Goal: Transaction & Acquisition: Obtain resource

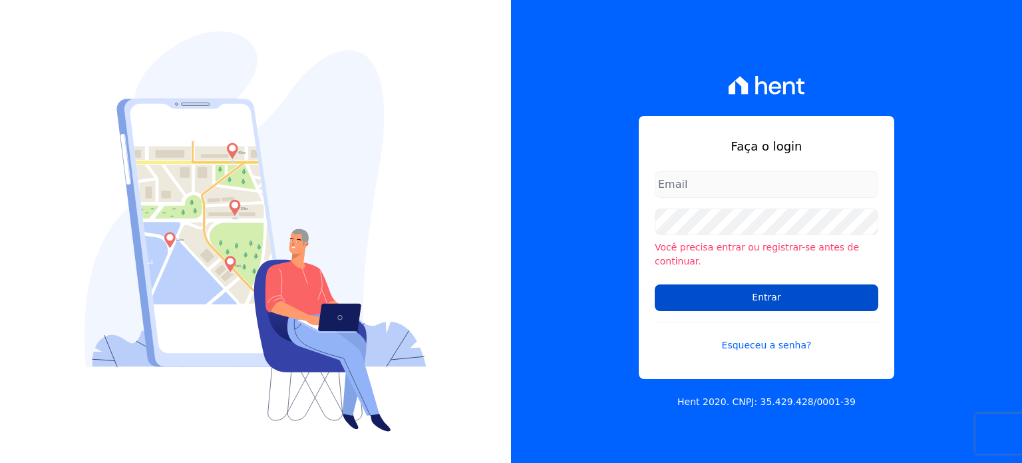
type input "[EMAIL_ADDRESS][DOMAIN_NAME]"
click at [744, 290] on input "Entrar" at bounding box center [767, 297] width 224 height 27
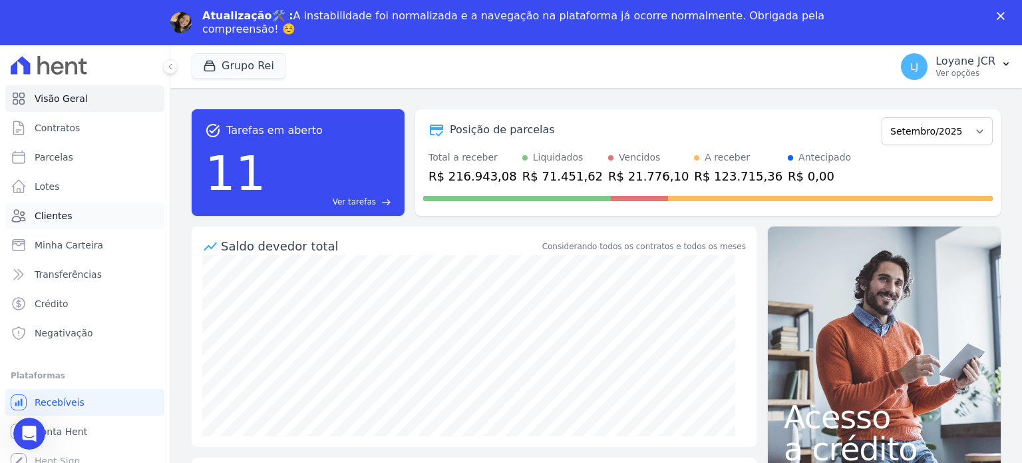
click at [53, 206] on link "Clientes" at bounding box center [84, 215] width 159 height 27
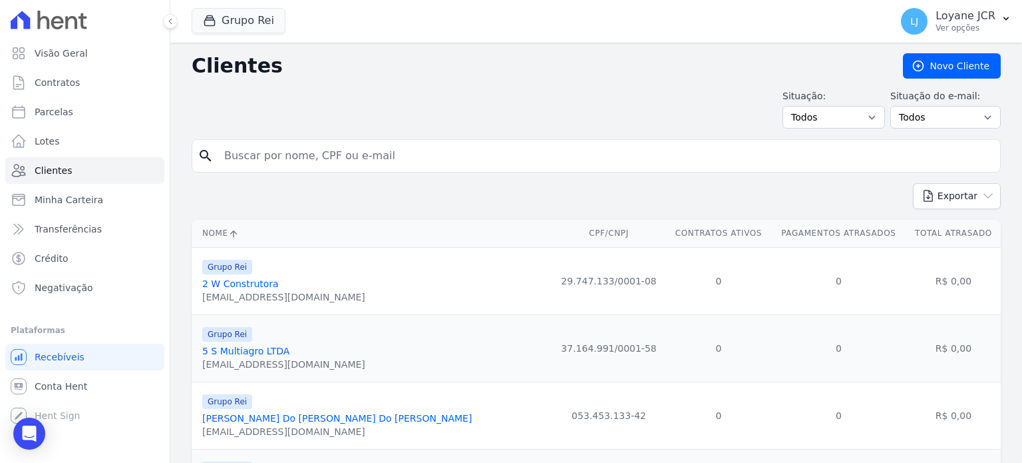
click at [318, 142] on input "search" at bounding box center [605, 155] width 779 height 27
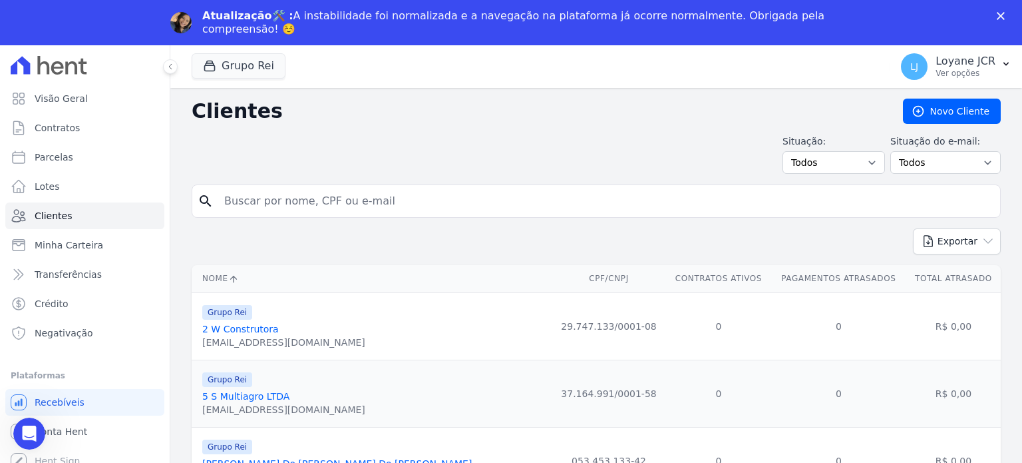
paste input "EDVALDO DA SILVA LESSA"
type input "EDVALDO DA SILVA LESSA"
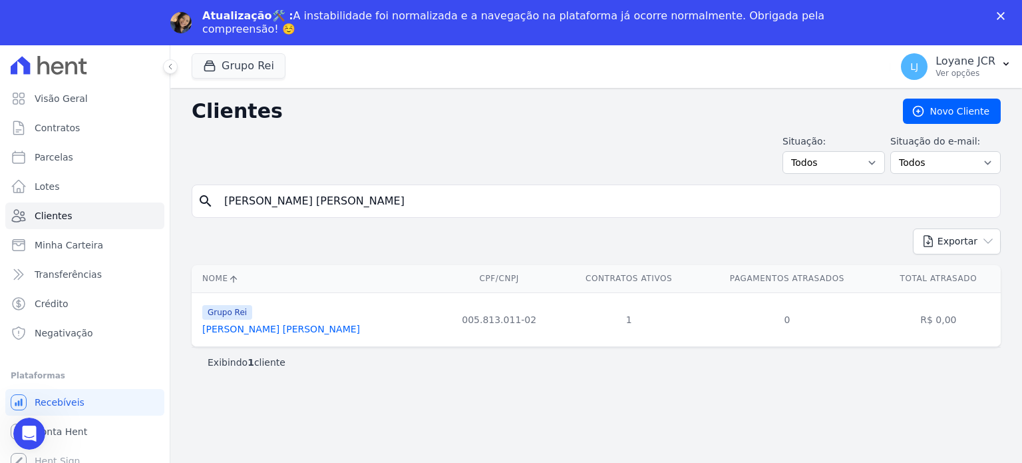
click at [256, 329] on link "Edvaldo Da Silva Lessa" at bounding box center [281, 328] width 158 height 11
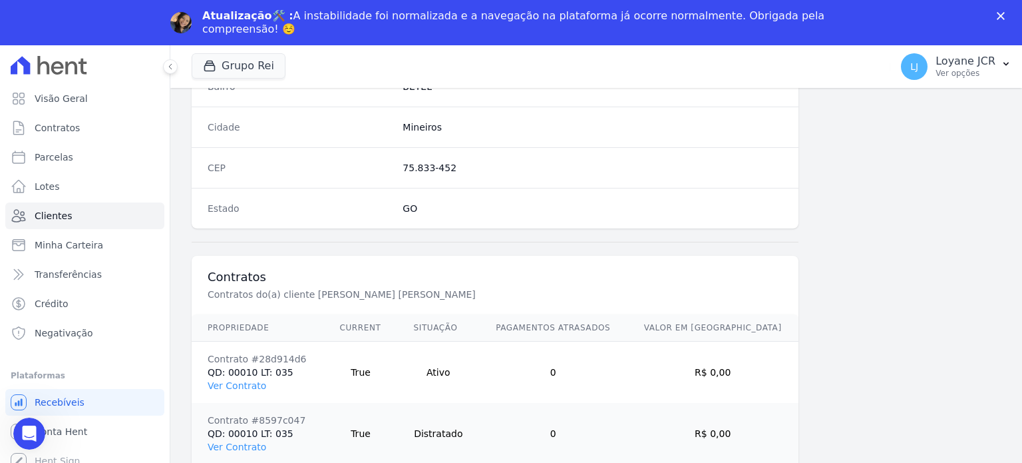
scroll to position [839, 0]
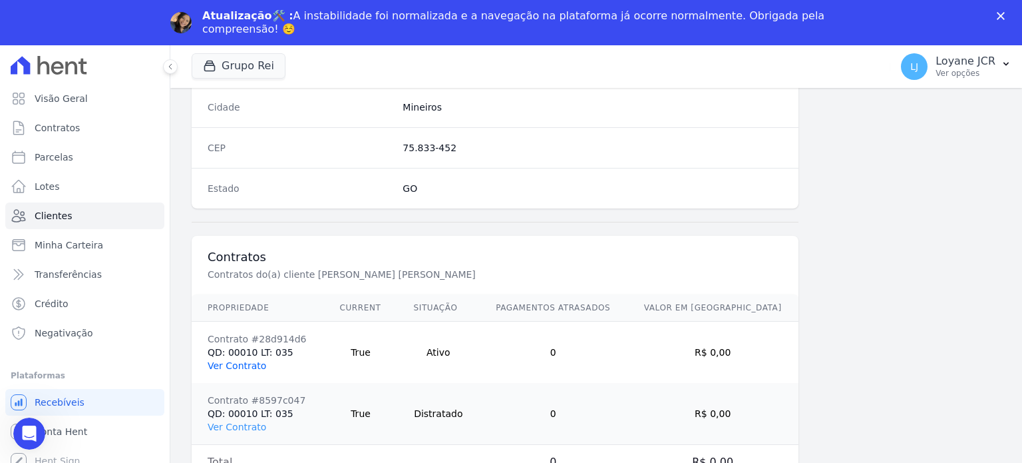
click at [237, 360] on link "Ver Contrato" at bounding box center [237, 365] width 59 height 11
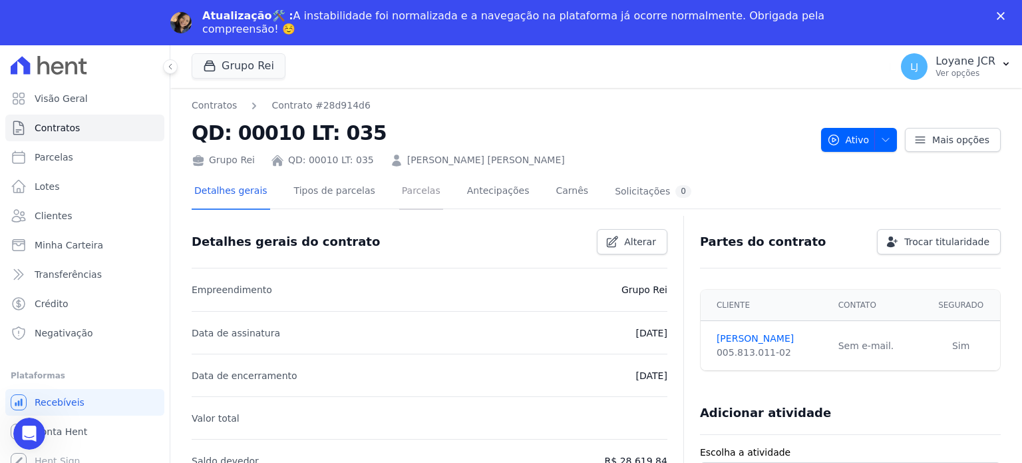
click at [401, 187] on link "Parcelas" at bounding box center [421, 191] width 44 height 35
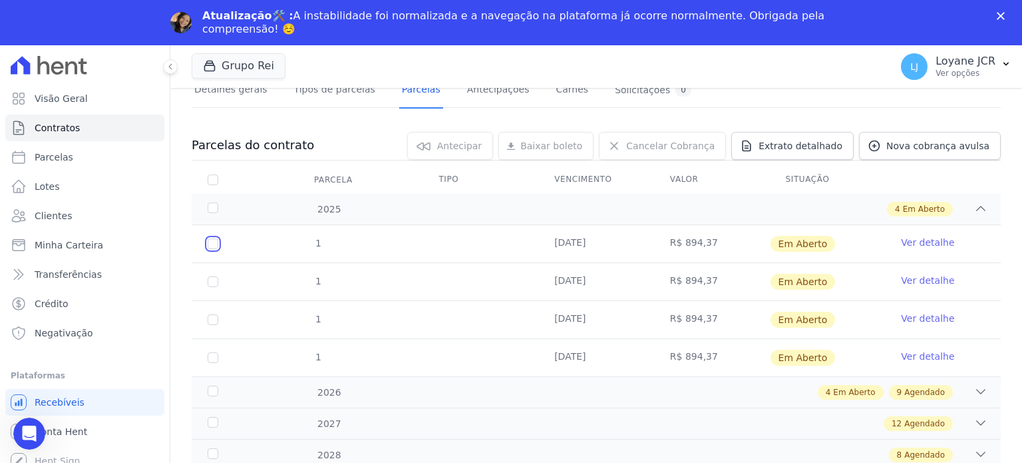
click at [210, 243] on input "checkbox" at bounding box center [213, 243] width 11 height 11
checkbox input "true"
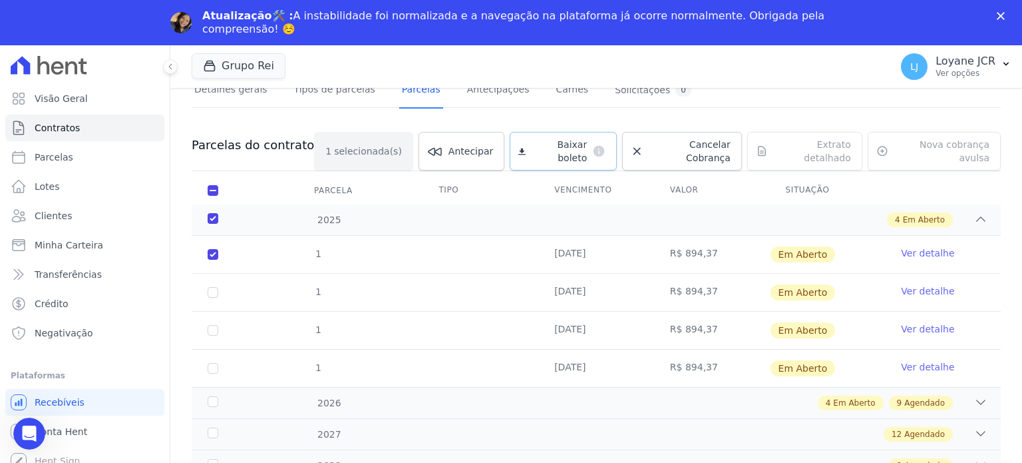
click at [529, 155] on link "Baixar boleto default" at bounding box center [563, 151] width 107 height 39
click at [51, 215] on span "Clientes" at bounding box center [53, 215] width 37 height 13
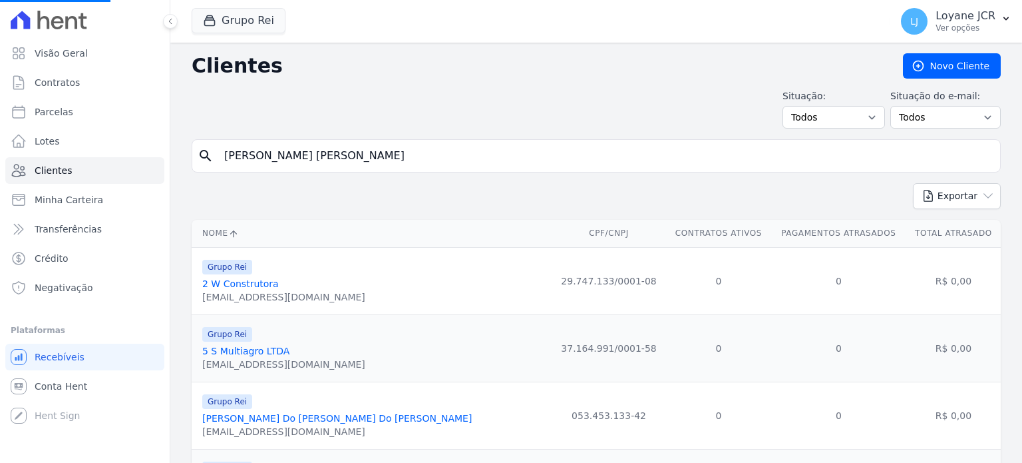
click at [401, 153] on input "EDVALDO DA SILVA LESSA" at bounding box center [605, 155] width 779 height 27
paste input "NELY MARIA DA SILV"
type input "NELY MARIA DA SILVA"
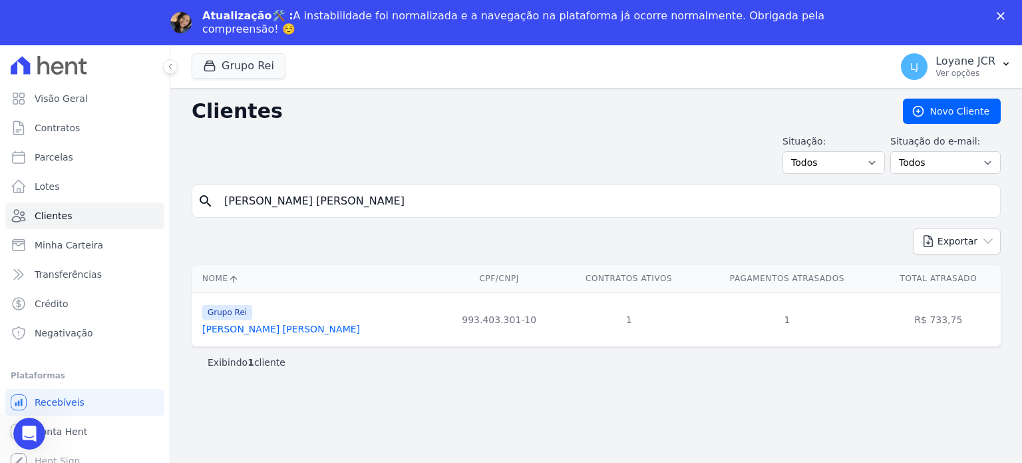
click at [253, 332] on link "Nely Maria Da Silva" at bounding box center [281, 328] width 158 height 11
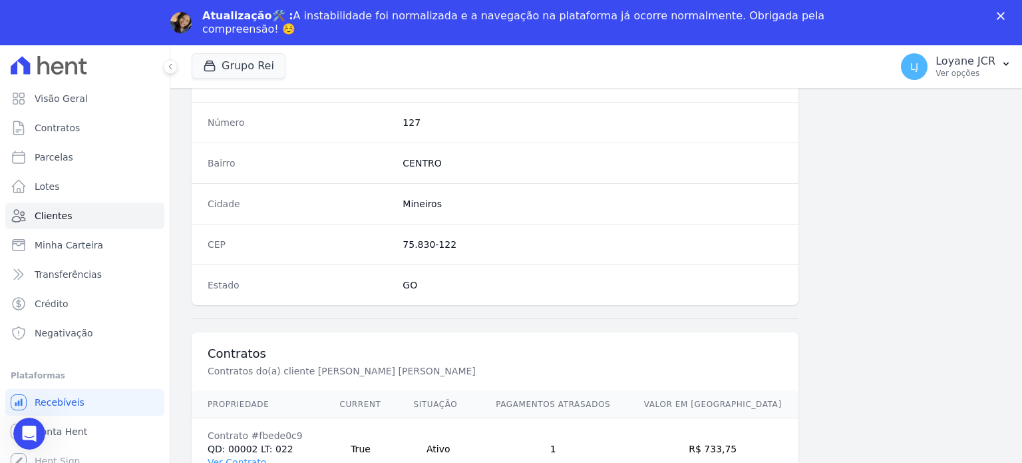
scroll to position [839, 0]
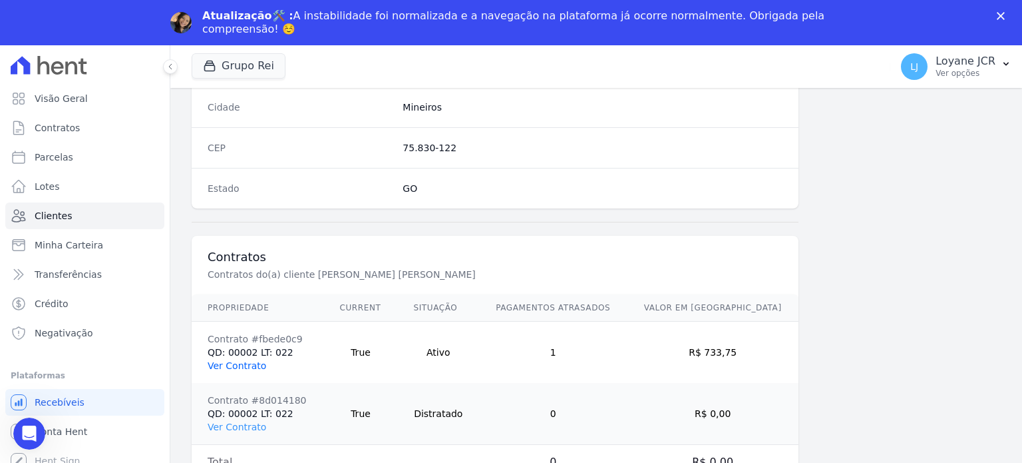
click at [223, 360] on link "Ver Contrato" at bounding box center [237, 365] width 59 height 11
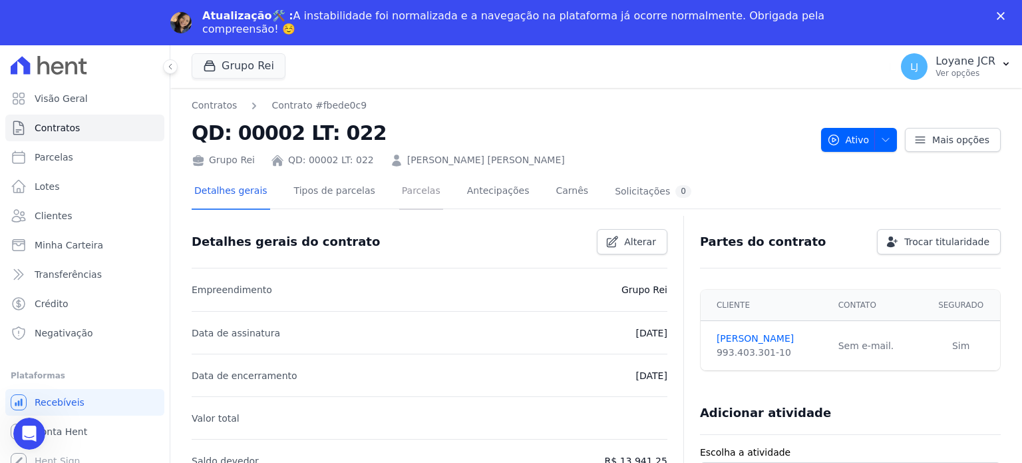
click at [400, 187] on link "Parcelas" at bounding box center [421, 191] width 44 height 35
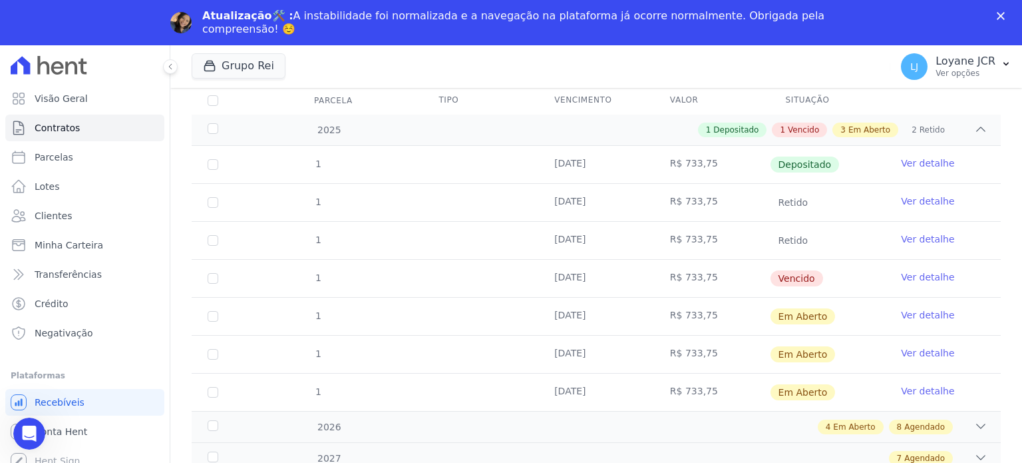
scroll to position [184, 0]
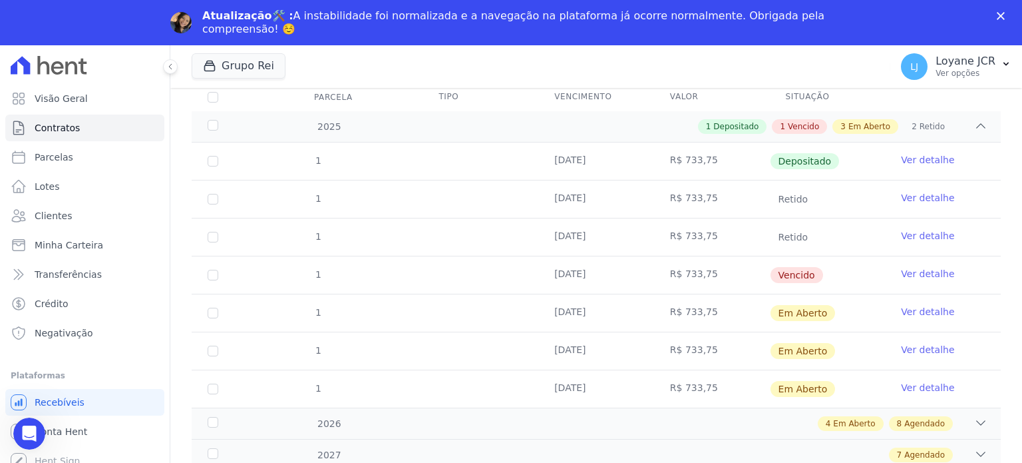
click at [207, 272] on td "1" at bounding box center [213, 274] width 43 height 37
click at [213, 274] on input "checkbox" at bounding box center [213, 275] width 11 height 11
checkbox input "true"
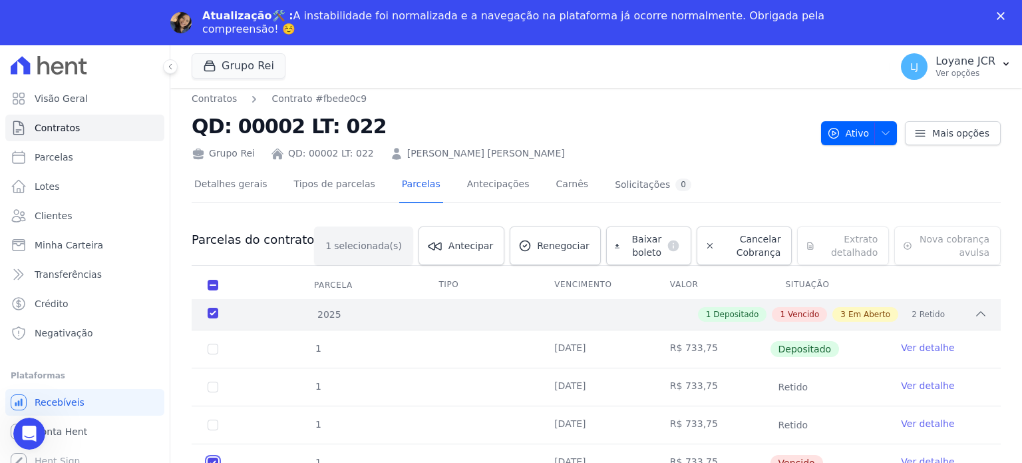
scroll to position [0, 0]
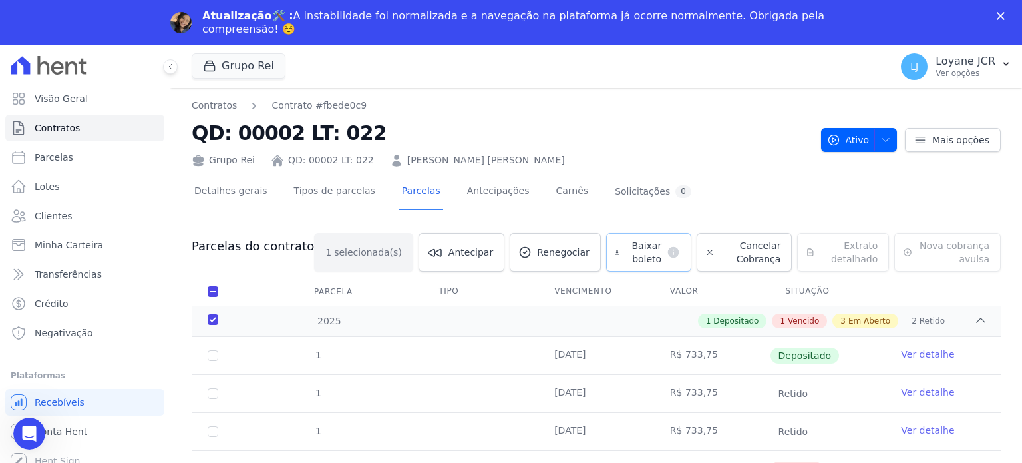
click at [625, 256] on span "Baixar boleto" at bounding box center [643, 252] width 37 height 27
